Goal: Information Seeking & Learning: Find specific fact

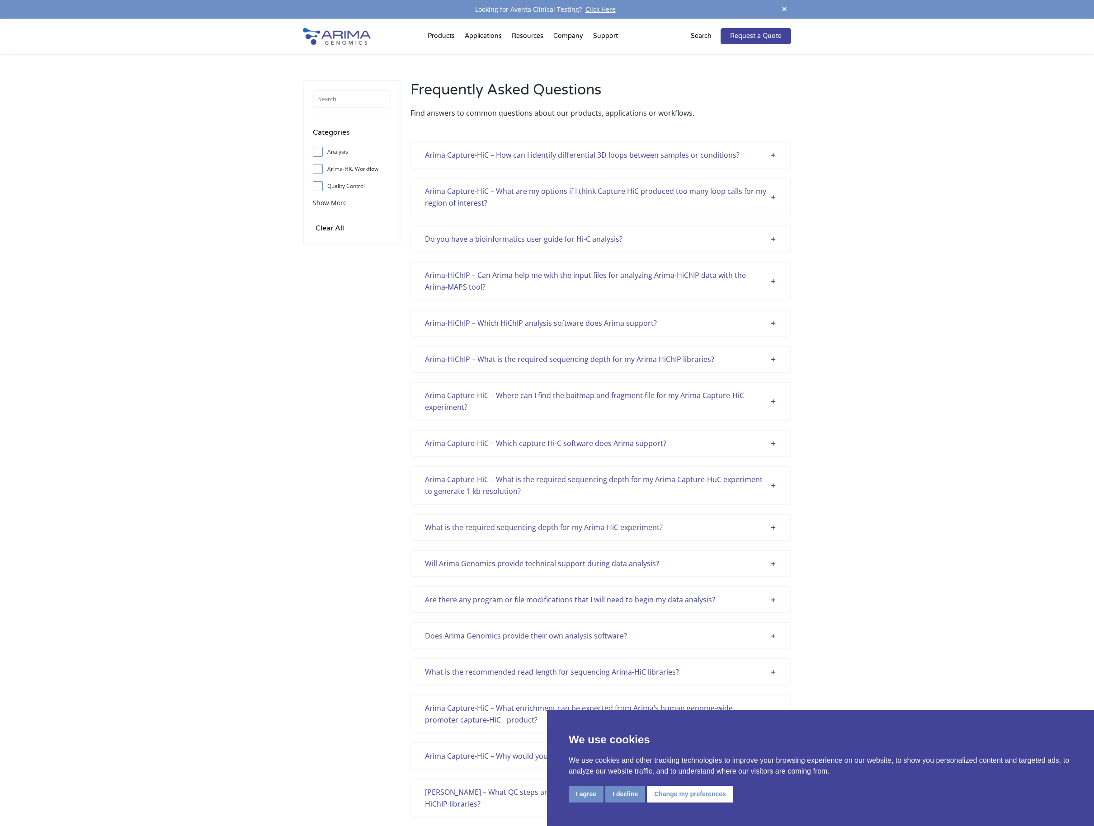
click at [581, 801] on button "I agree" at bounding box center [586, 794] width 35 height 17
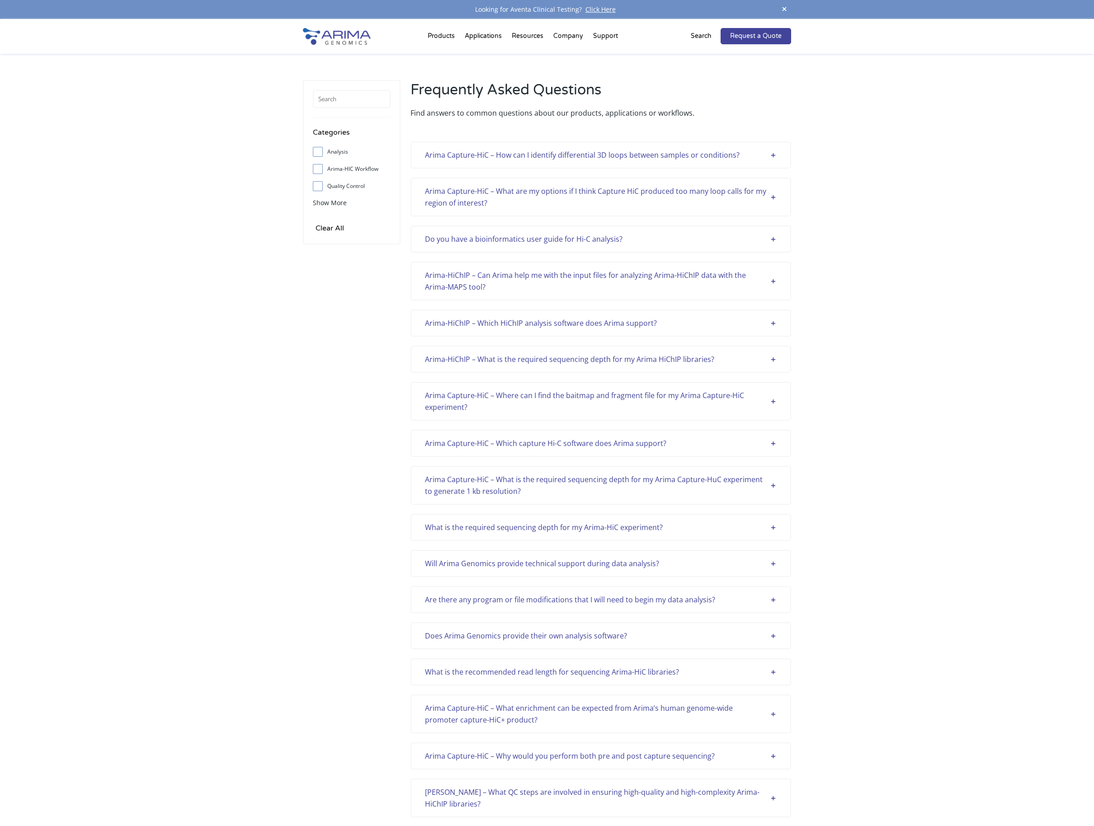
click at [320, 169] on input "Arima-HIC Workflow" at bounding box center [318, 169] width 6 height 6
checkbox input "true"
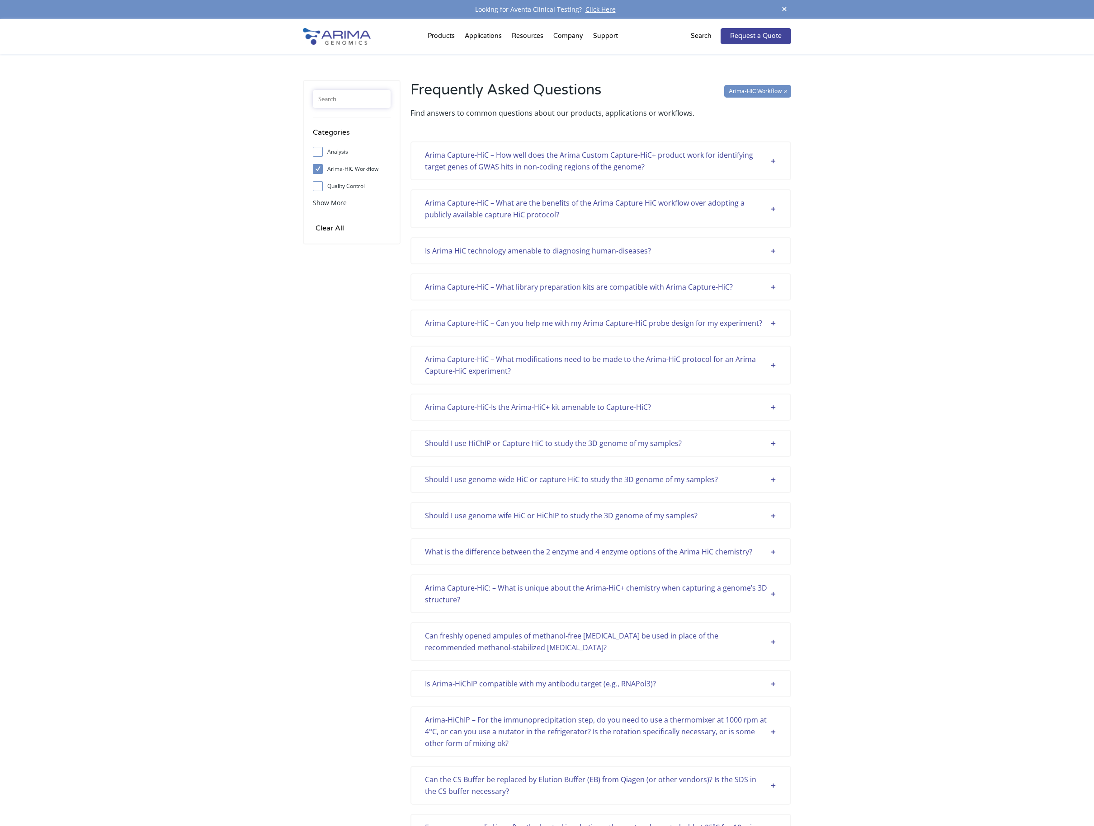
click at [356, 97] on input "text" at bounding box center [352, 99] width 78 height 18
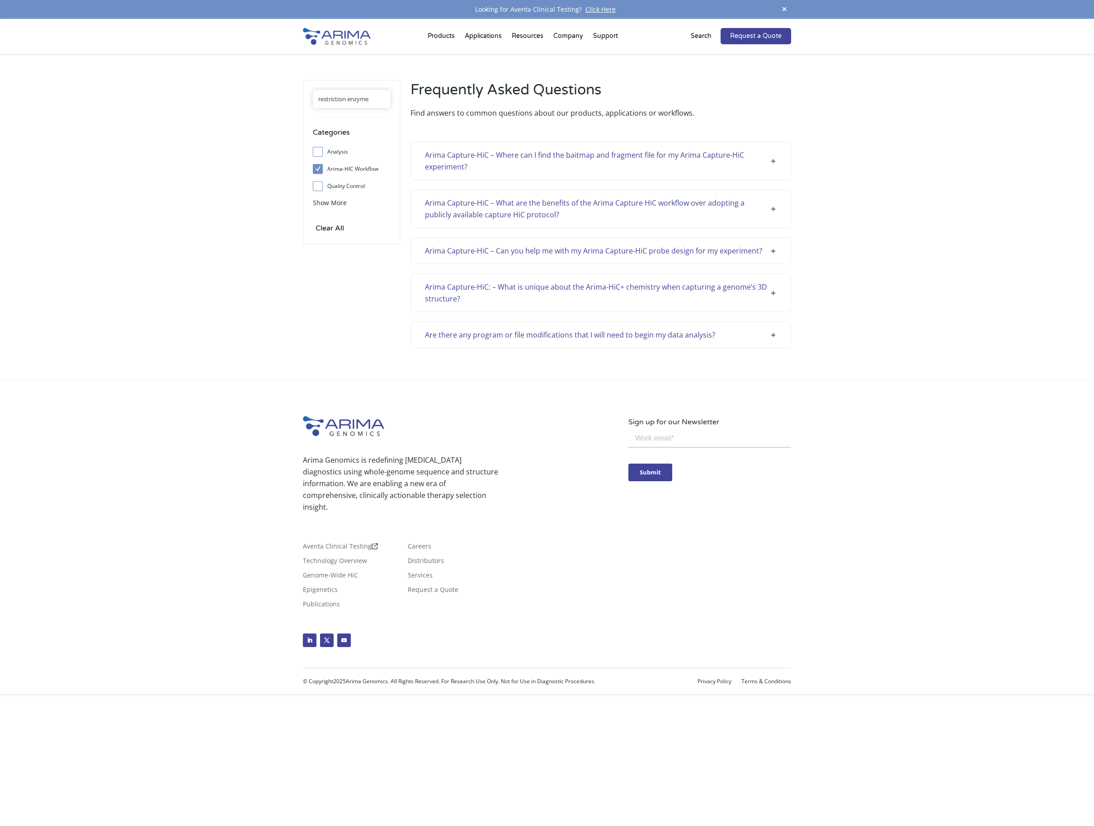
type input "restriction enzyme"
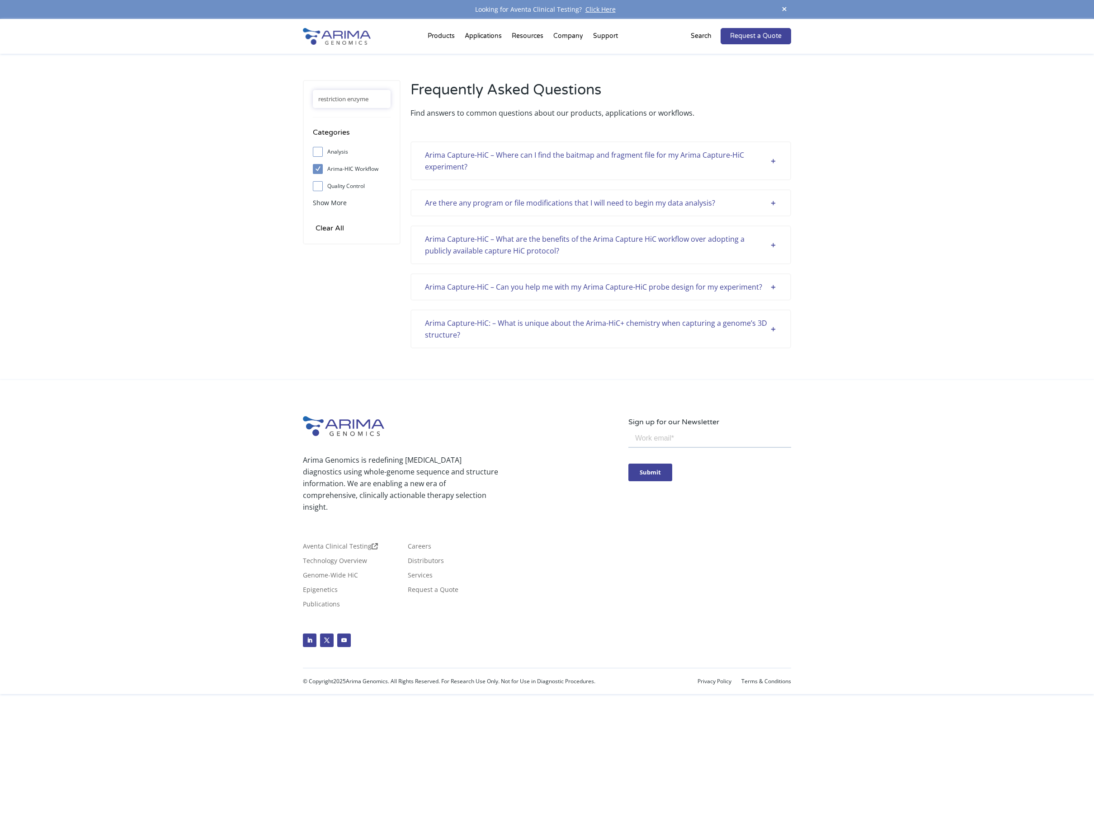
click at [549, 158] on div "Arima Capture-HiC – Where can I find the baitmap and fragment file for my Arima…" at bounding box center [601, 161] width 352 height 24
click at [499, 160] on div "Arima Capture-HiC – Where can I find the baitmap and fragment file for my Arima…" at bounding box center [601, 161] width 352 height 24
click at [495, 162] on div "Arima Capture-HiC – Where can I find the baitmap and fragment file for my Arima…" at bounding box center [601, 161] width 352 height 24
click at [771, 162] on div "Arima Capture-HiC – Where can I find the baitmap and fragment file for my Arima…" at bounding box center [601, 161] width 352 height 24
click at [762, 163] on div "Arima Capture-HiC – Where can I find the baitmap and fragment file for my Arima…" at bounding box center [601, 161] width 352 height 24
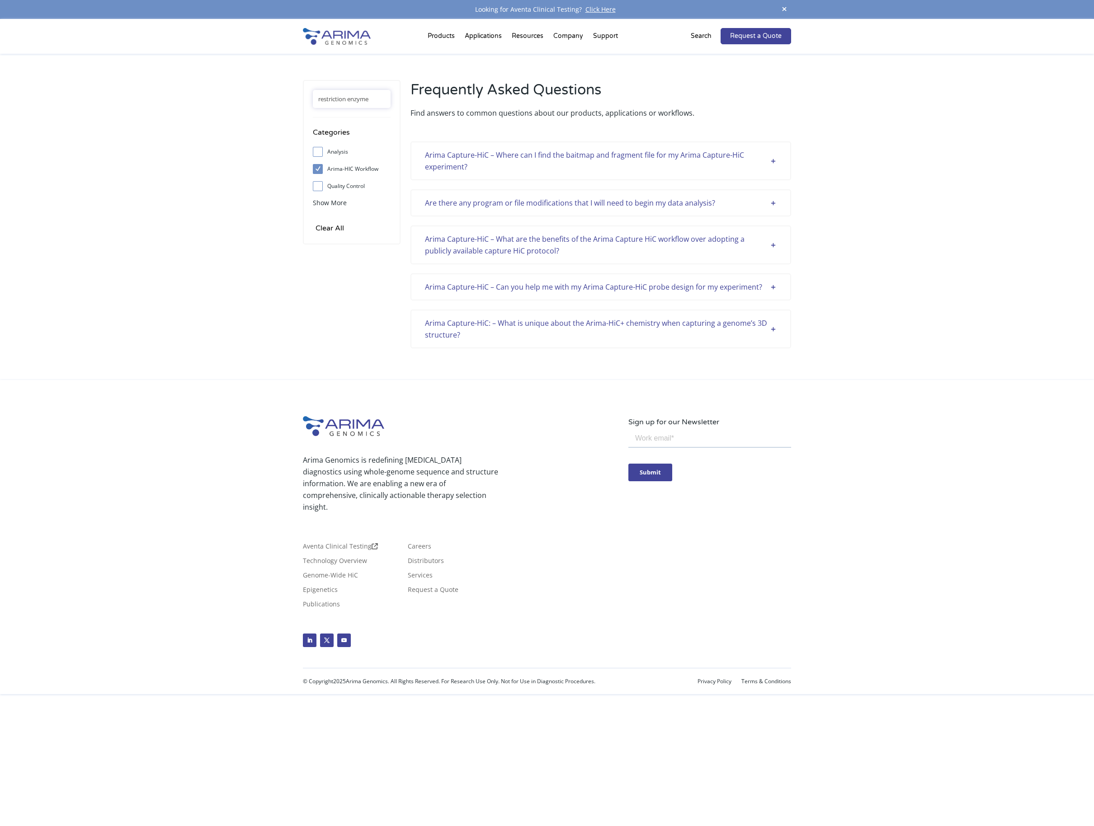
click at [466, 159] on div "Arima Capture-HiC – Where can I find the baitmap and fragment file for my Arima…" at bounding box center [601, 161] width 352 height 24
click at [325, 175] on label "Arima-HIC Workflow" at bounding box center [352, 169] width 78 height 14
click at [320, 172] on input "Arima-HIC Workflow" at bounding box center [318, 169] width 6 height 6
checkbox input "false"
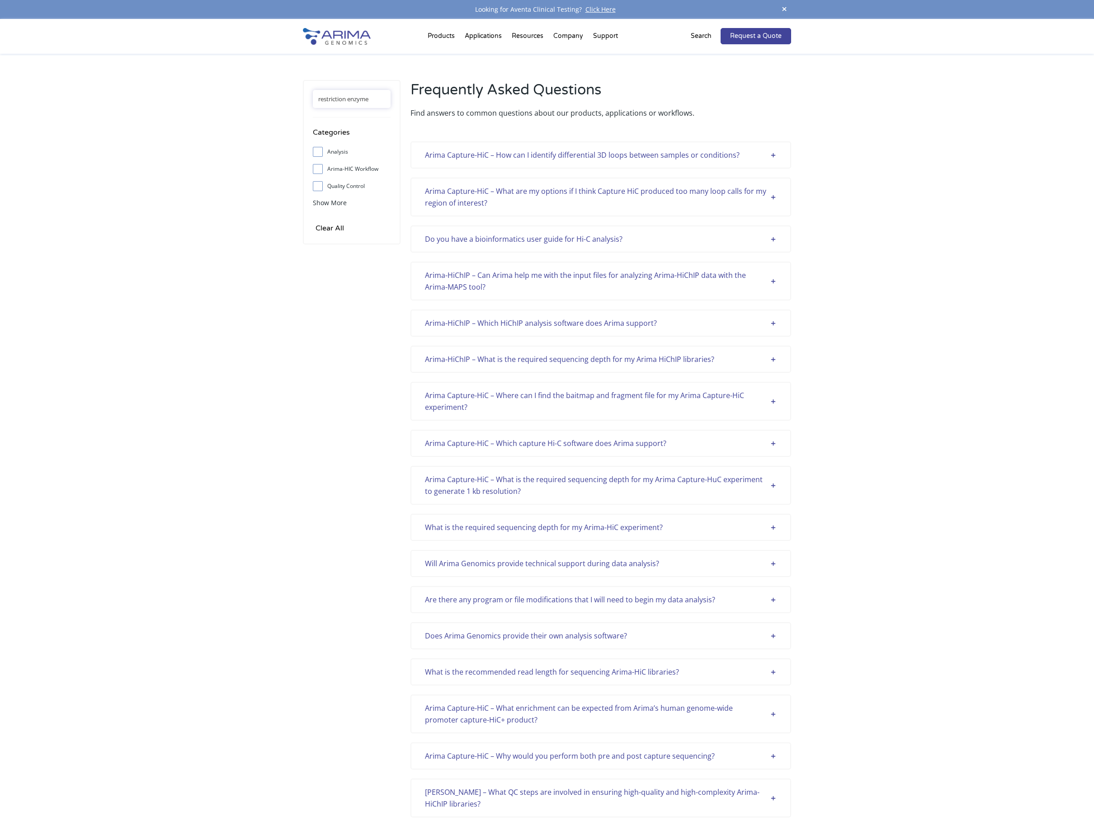
click at [351, 104] on input "restriction enzyme" at bounding box center [352, 99] width 78 height 18
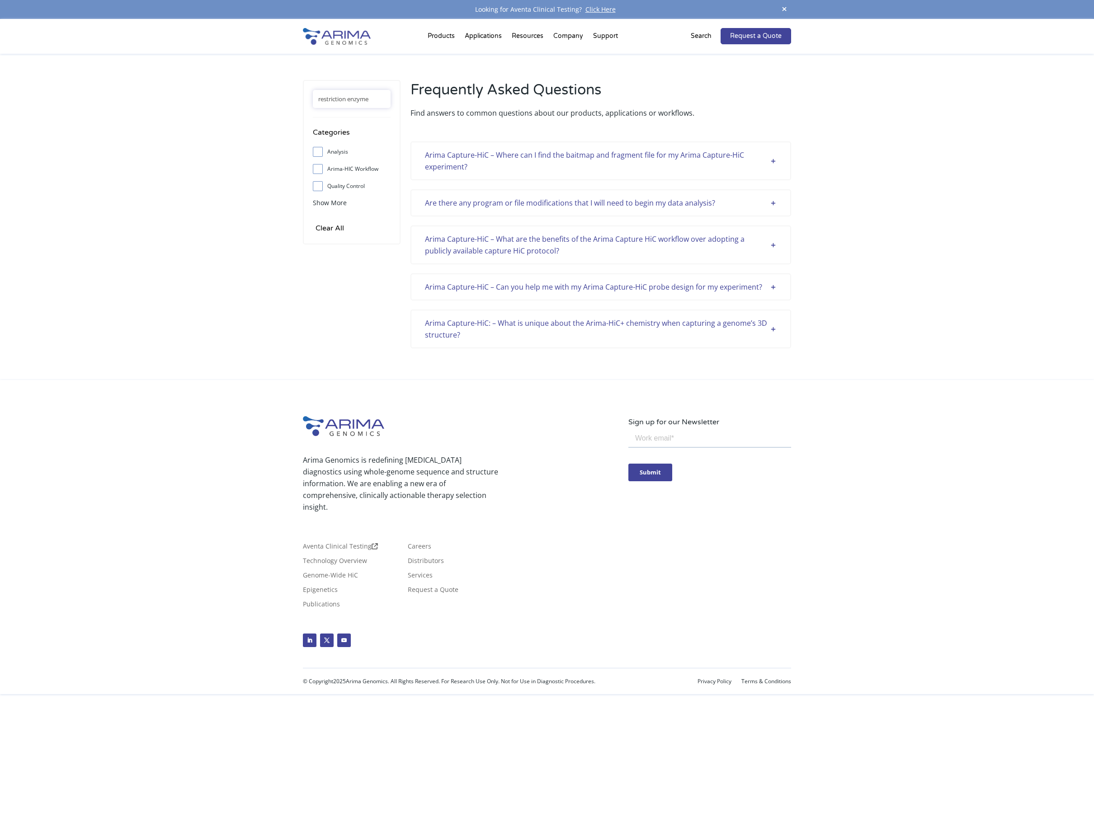
drag, startPoint x: 455, startPoint y: 170, endPoint x: 444, endPoint y: 165, distance: 11.5
click at [445, 165] on div "Arima Capture-HiC – Where can I find the baitmap and fragment file for my Arima…" at bounding box center [601, 161] width 352 height 24
click at [432, 162] on div "Arima Capture-HiC – Where can I find the baitmap and fragment file for my Arima…" at bounding box center [601, 161] width 352 height 24
click at [430, 164] on div "Arima Capture-HiC – Where can I find the baitmap and fragment file for my Arima…" at bounding box center [601, 161] width 352 height 24
click at [271, 357] on div "restriction enzyme Categories Analysis Arima-HIC Workflow Quality Control Sampl…" at bounding box center [547, 217] width 1094 height 326
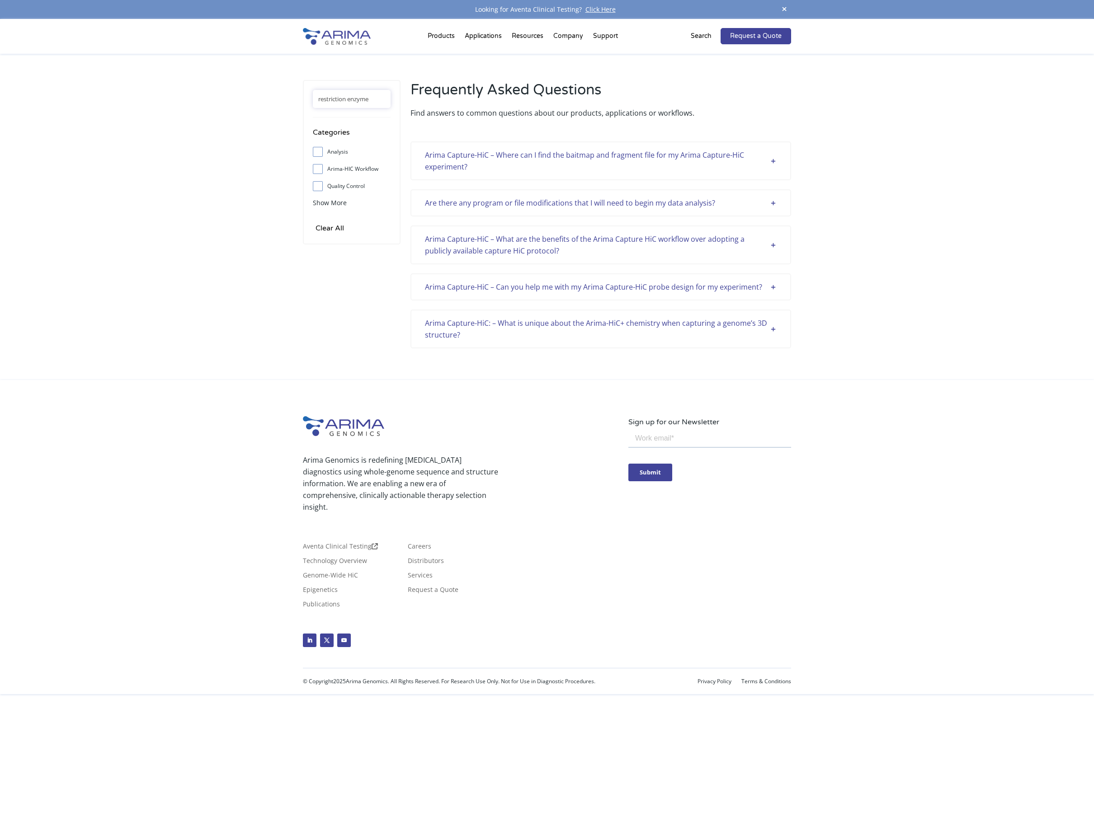
click at [752, 203] on div "Are there any program or file modifications that I will need to begin my data a…" at bounding box center [601, 203] width 352 height 12
click at [750, 206] on div "Are there any program or file modifications that I will need to begin my data a…" at bounding box center [601, 203] width 352 height 12
click at [750, 270] on div "Arima Capture-HiC – Where can I find the baitmap and fragment file for my Arima…" at bounding box center [600, 244] width 381 height 207
click at [732, 286] on div "Arima Capture-HiC – Can you help me with my Arima Capture-HiC probe design for …" at bounding box center [601, 287] width 352 height 12
